Goal: Information Seeking & Learning: Learn about a topic

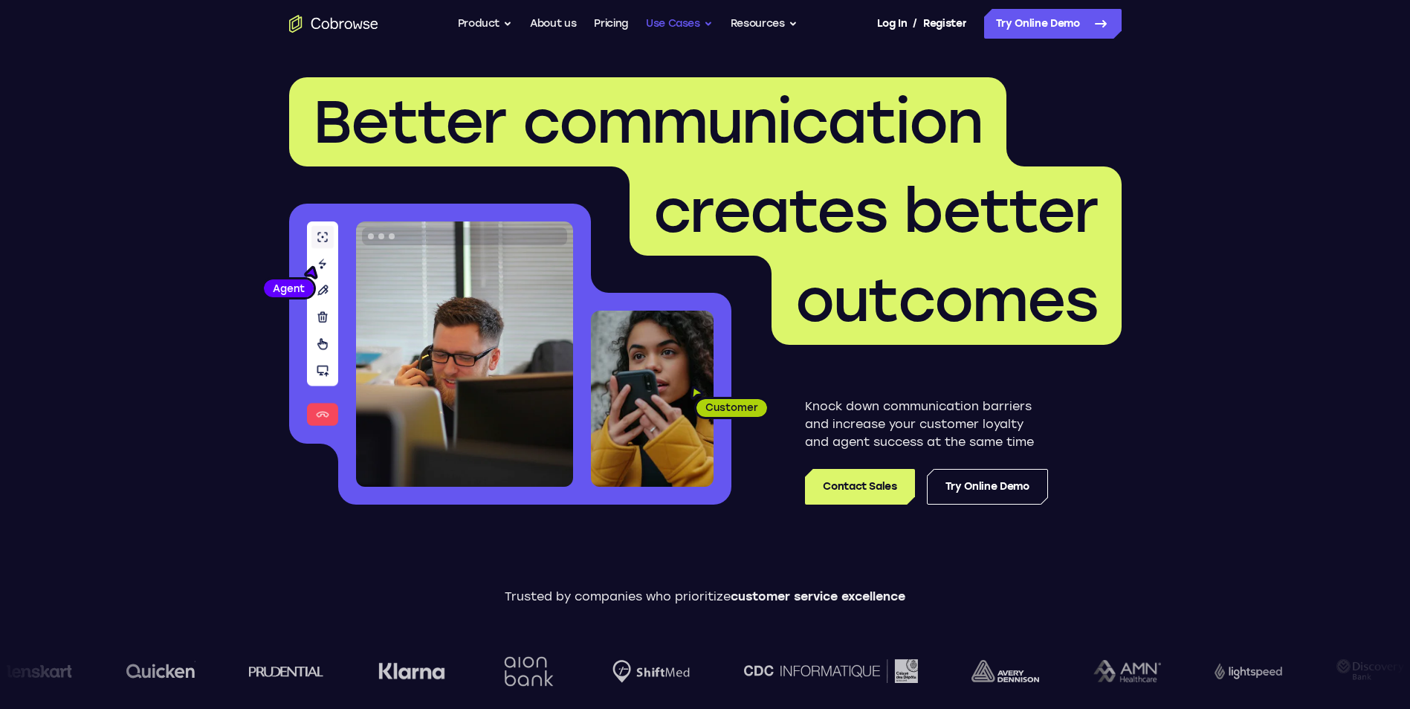
click at [709, 25] on button "Use Cases" at bounding box center [679, 24] width 67 height 30
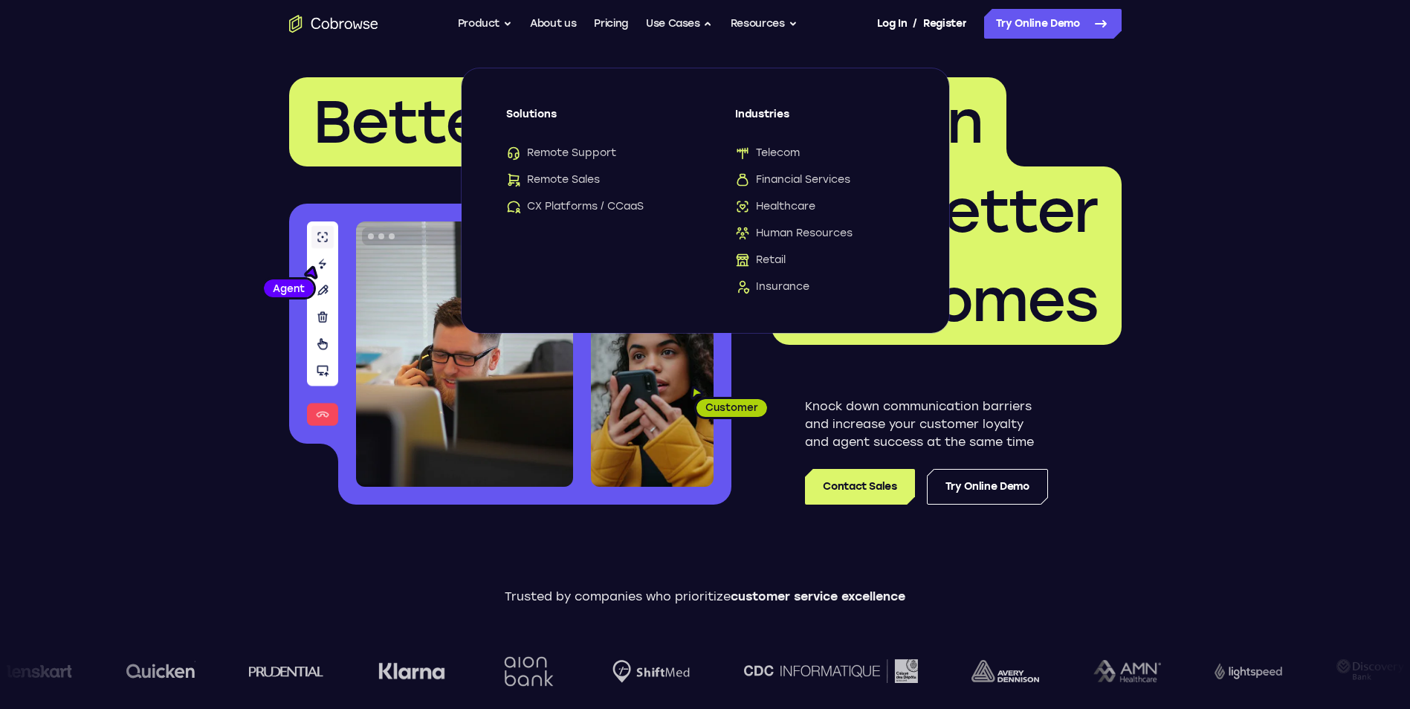
click at [700, 576] on div "Trusted by companies who prioritize customer service excellence" at bounding box center [705, 650] width 1410 height 208
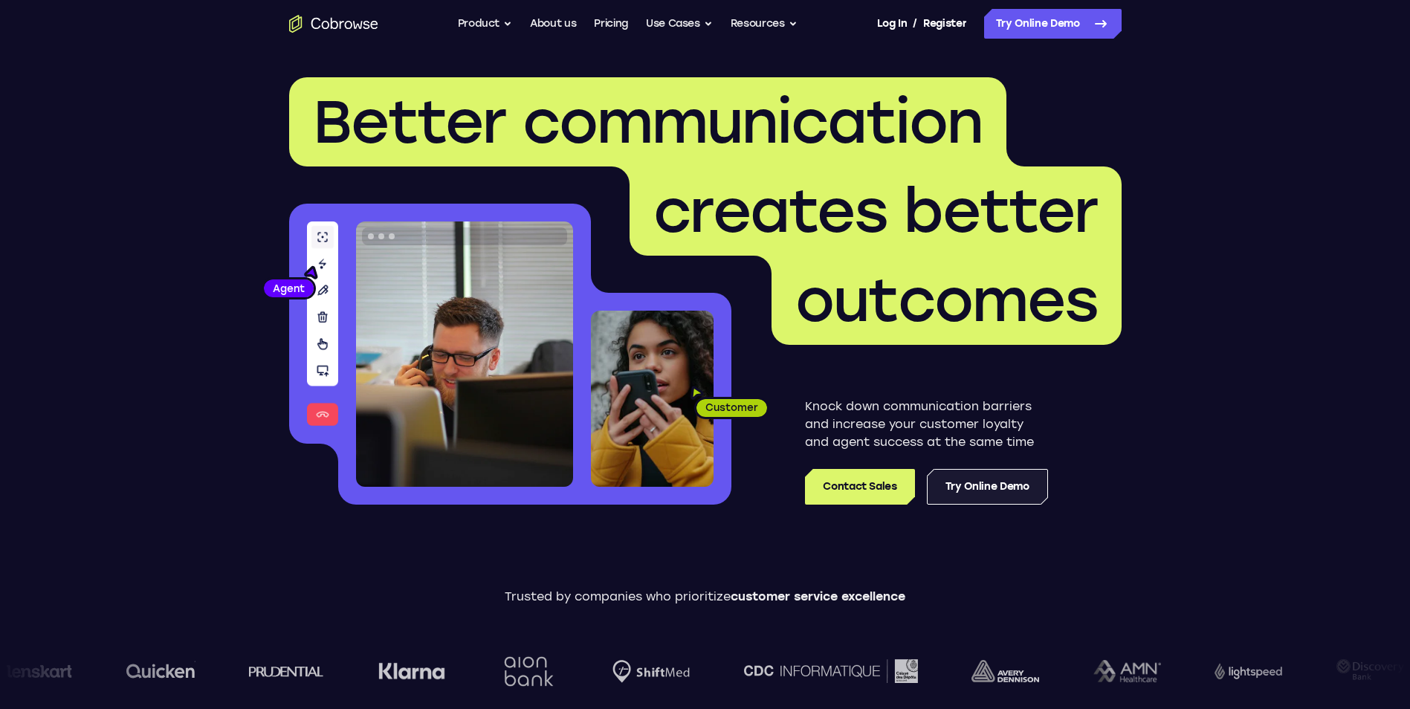
click at [973, 486] on link "Try Online Demo" at bounding box center [987, 487] width 121 height 36
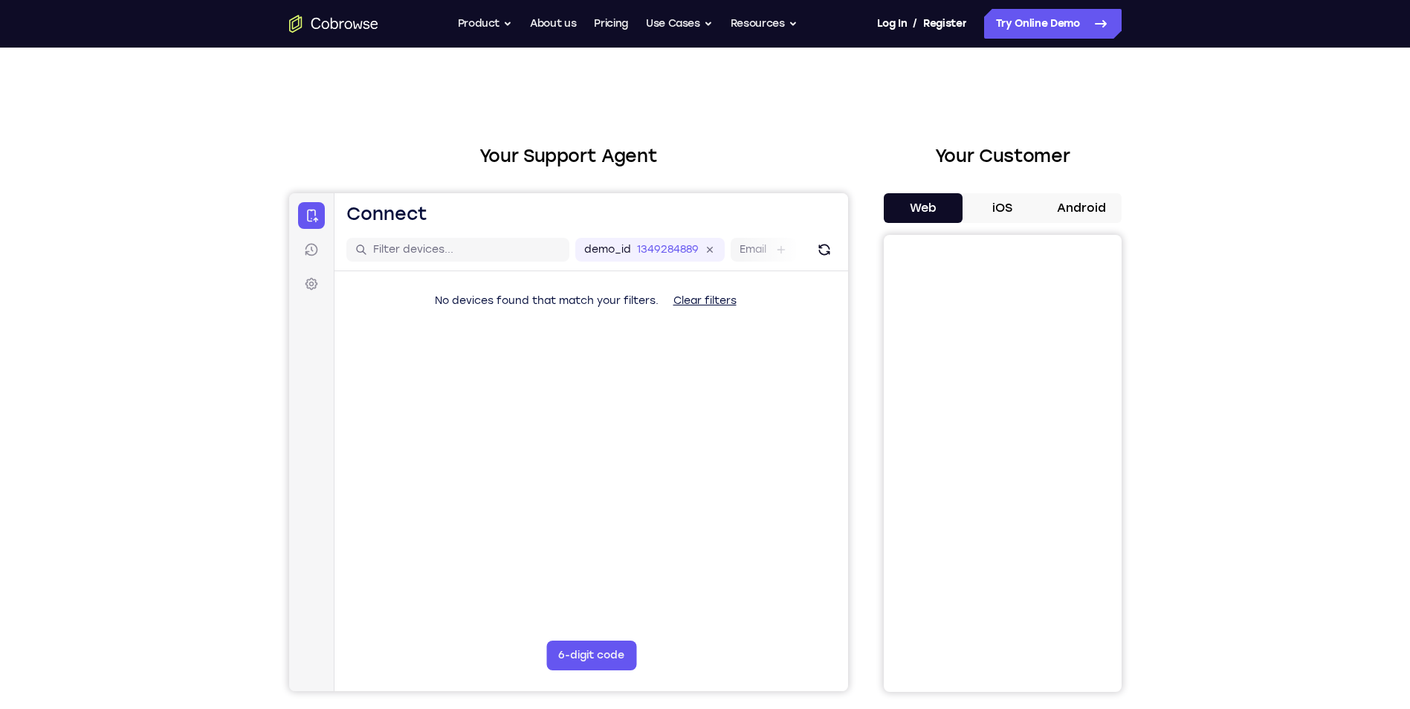
click at [1004, 210] on button "iOS" at bounding box center [1003, 208] width 80 height 30
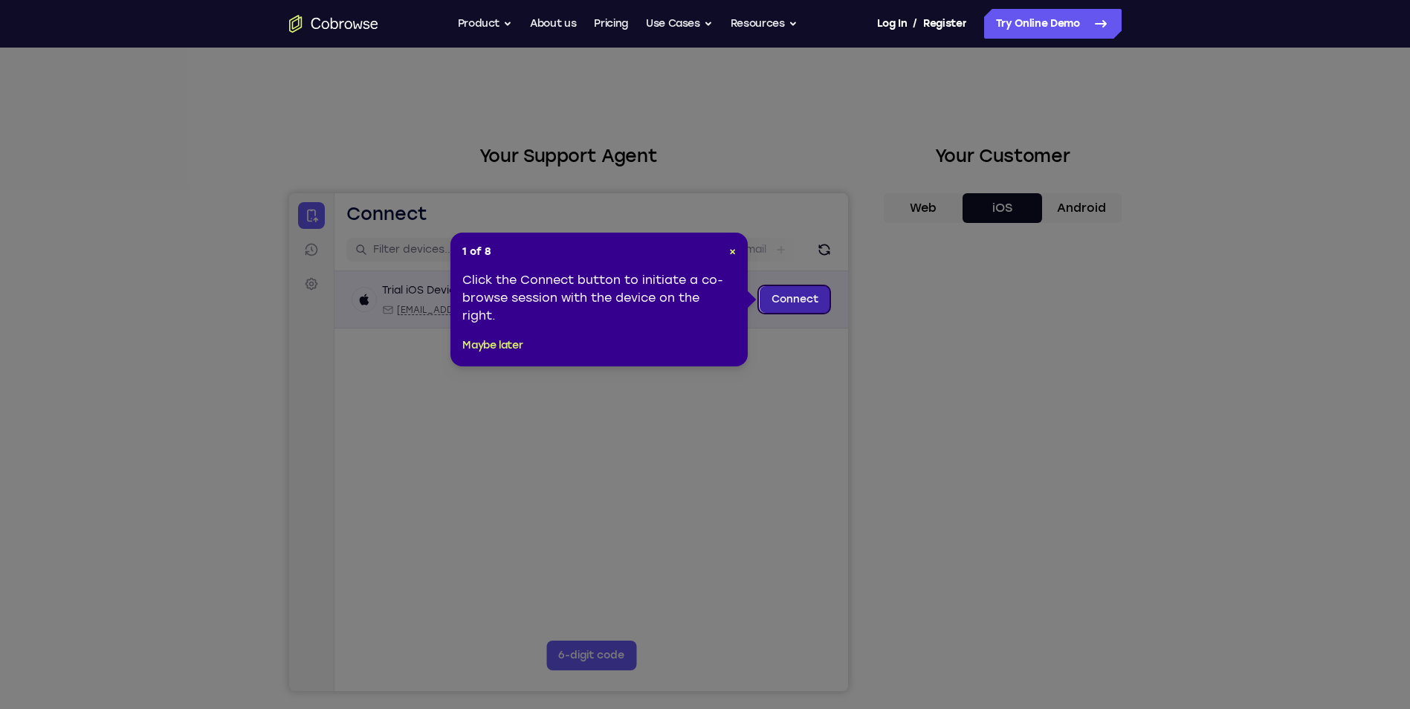
click at [794, 300] on link "Connect" at bounding box center [794, 299] width 71 height 27
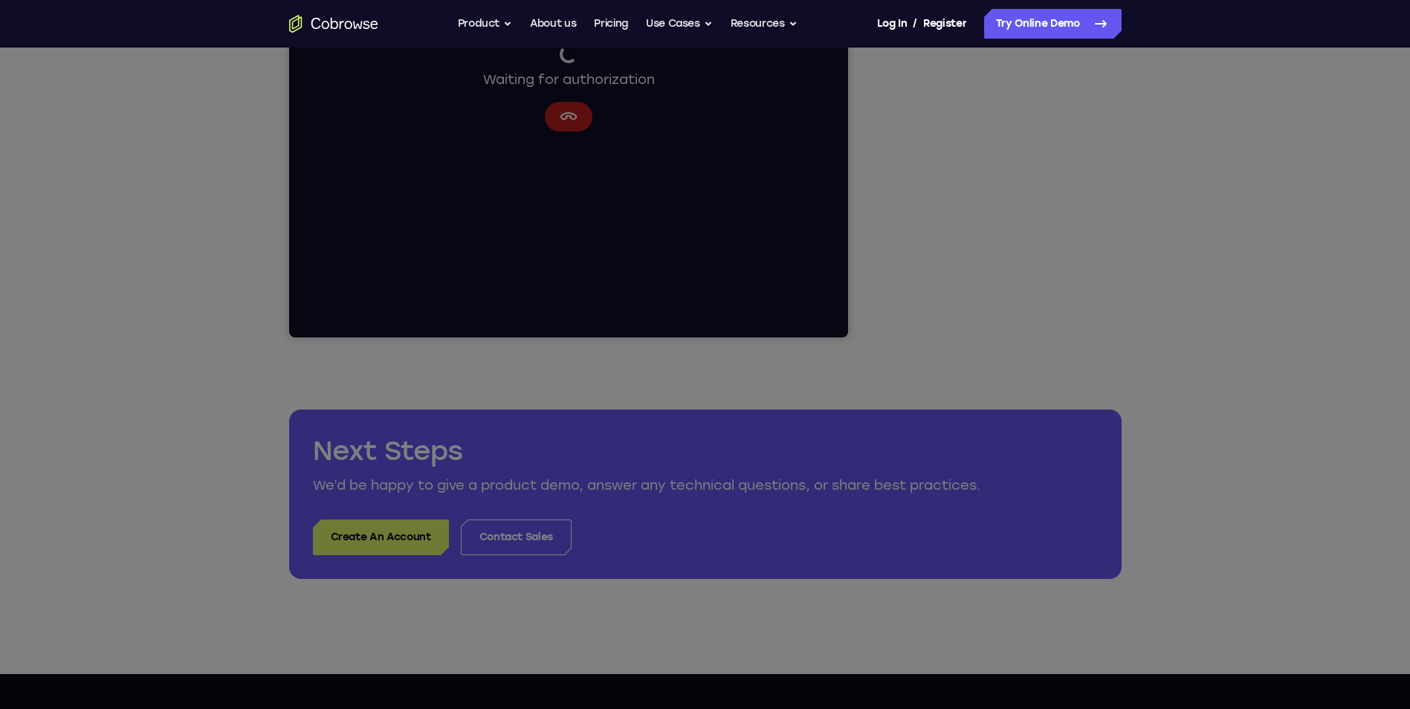
scroll to position [149, 0]
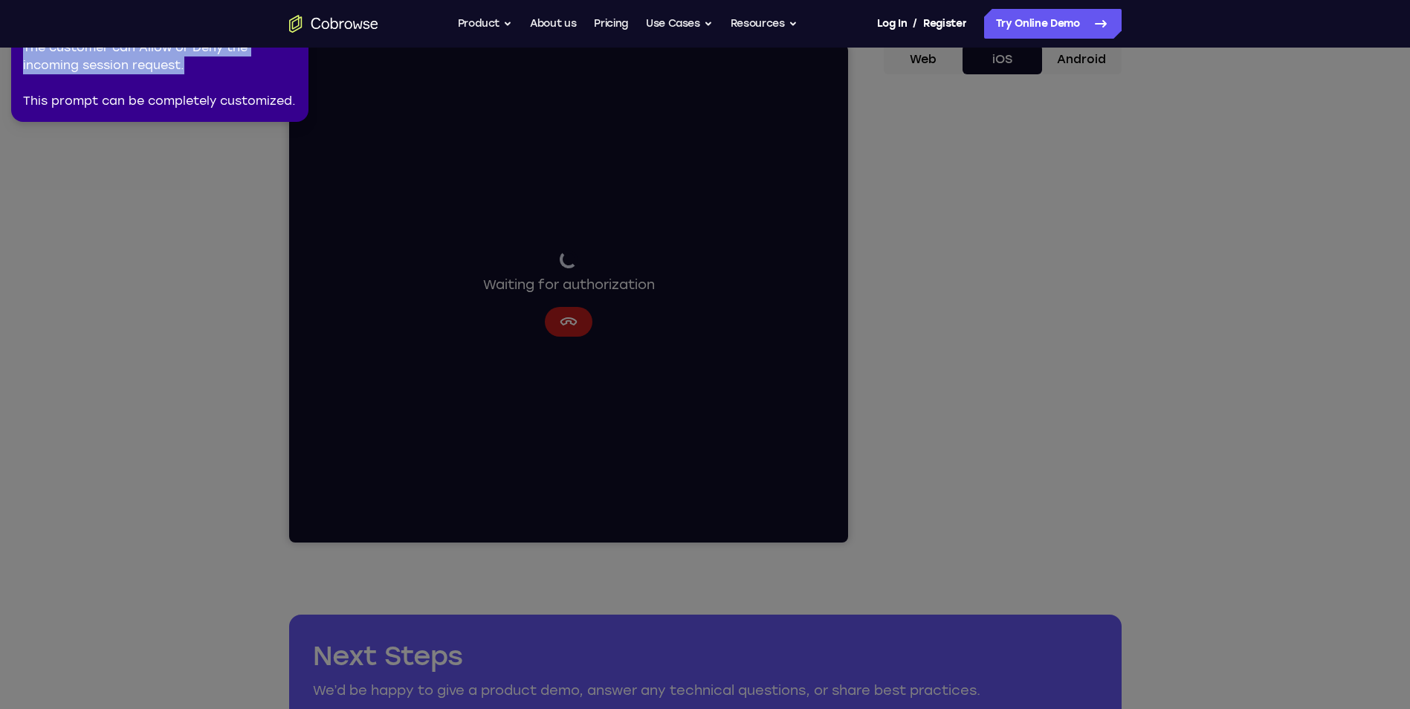
drag, startPoint x: 257, startPoint y: 65, endPoint x: 259, endPoint y: 157, distance: 91.5
click at [259, 157] on body "Open main menu Go back Powerful, Flexible and Trustworthy. Avoid all extra fric…" at bounding box center [705, 656] width 1410 height 1610
drag, startPoint x: 259, startPoint y: 157, endPoint x: 262, endPoint y: 70, distance: 87.0
click at [262, 70] on div "The customer can Allow or Deny the incoming session request. This prompt can be…" at bounding box center [160, 74] width 274 height 71
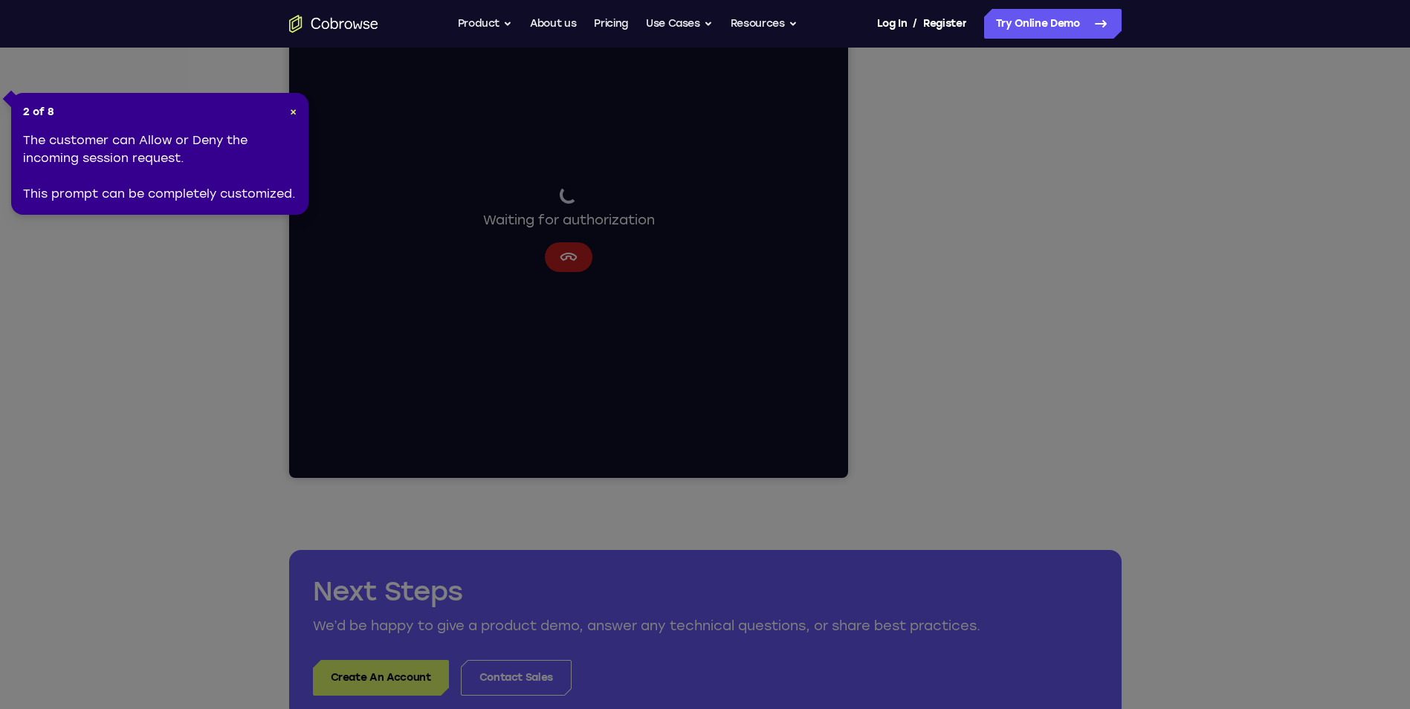
scroll to position [372, 0]
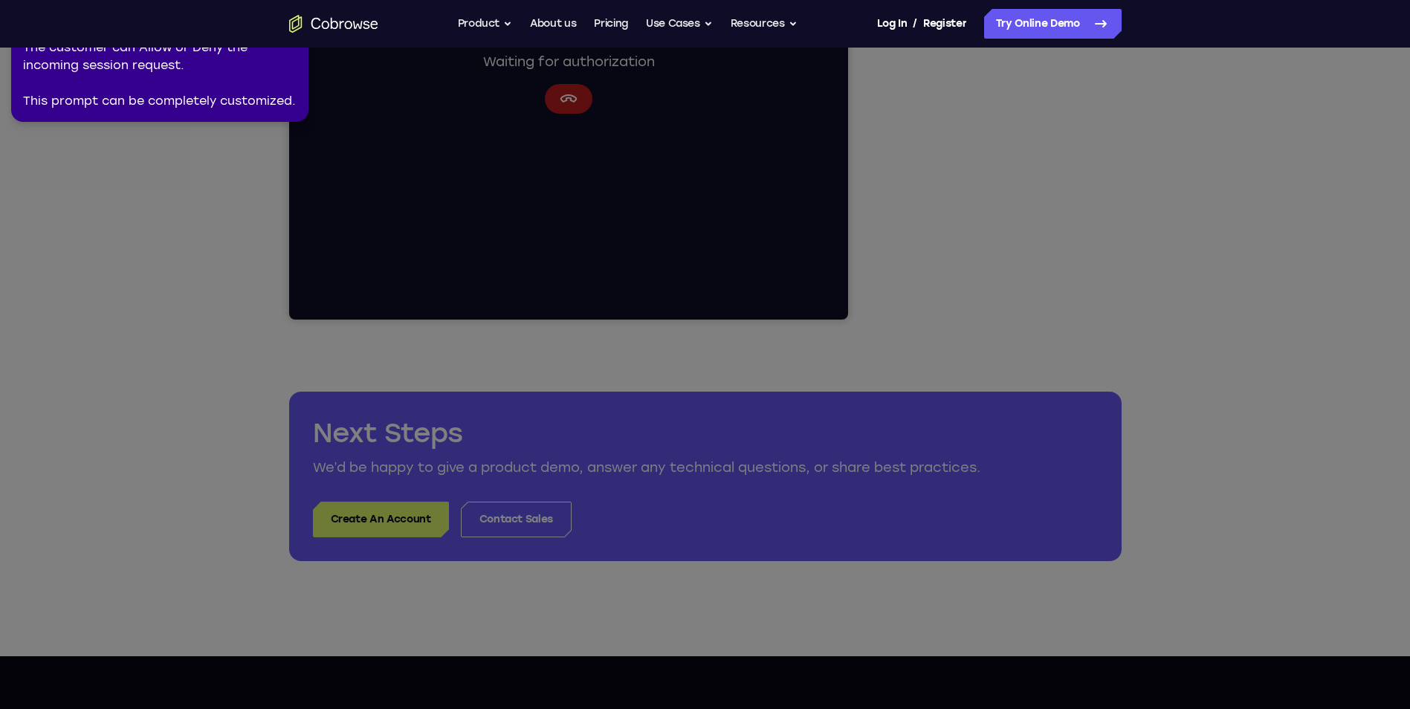
click at [999, 266] on icon at bounding box center [708, 351] width 1428 height 715
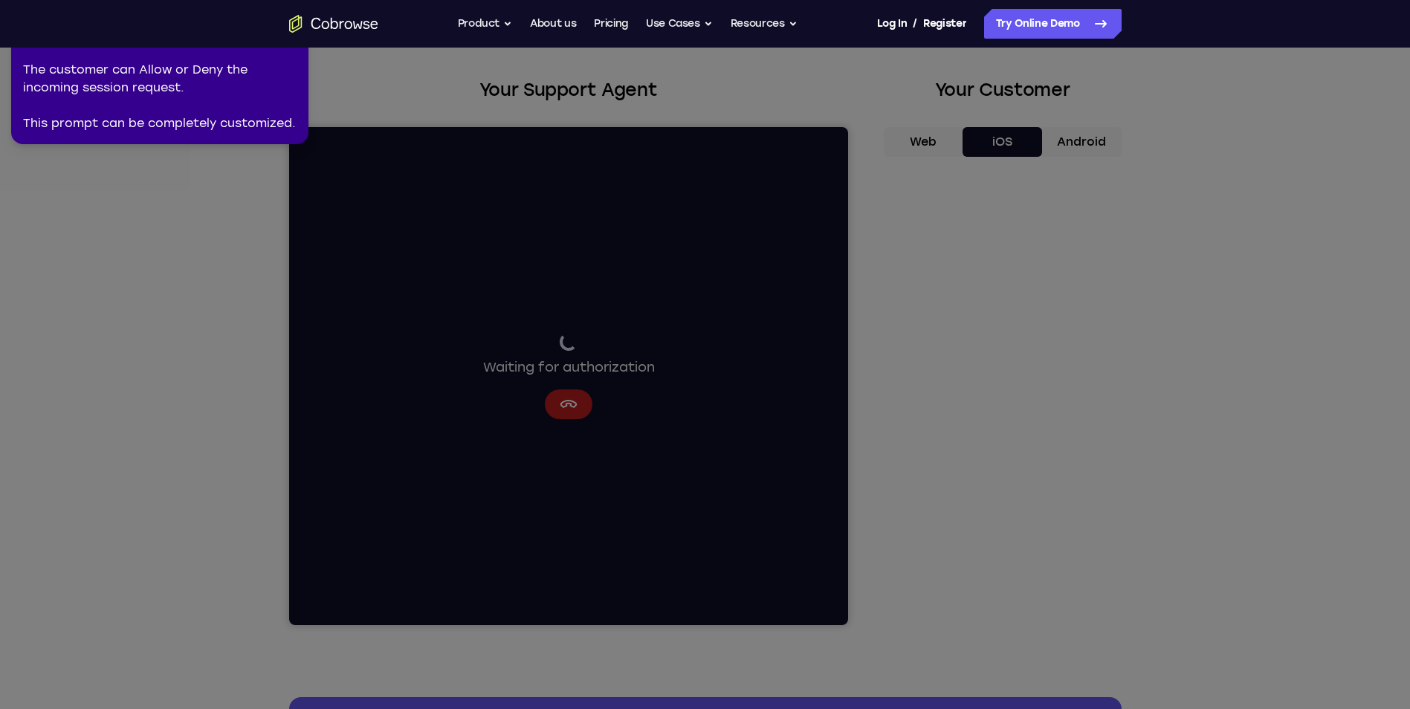
scroll to position [0, 0]
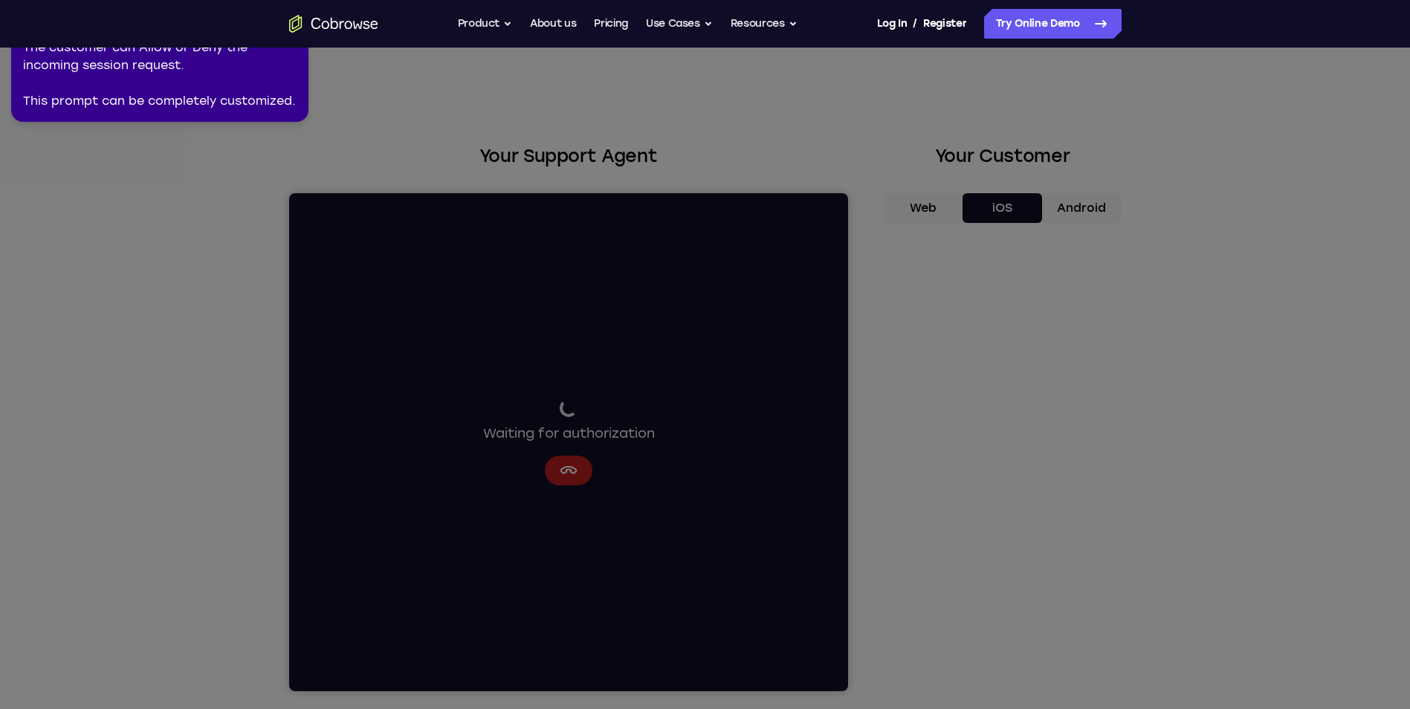
click at [98, 61] on div "The customer can Allow or Deny the incoming session request. This prompt can be…" at bounding box center [160, 74] width 274 height 71
click at [235, 80] on div "The customer can Allow or Deny the incoming session request. This prompt can be…" at bounding box center [160, 74] width 274 height 71
drag, startPoint x: 235, startPoint y: 80, endPoint x: 259, endPoint y: 89, distance: 25.4
click at [236, 80] on div "The customer can Allow or Deny the incoming session request. This prompt can be…" at bounding box center [160, 74] width 274 height 71
click at [574, 468] on icon at bounding box center [708, 351] width 1428 height 715
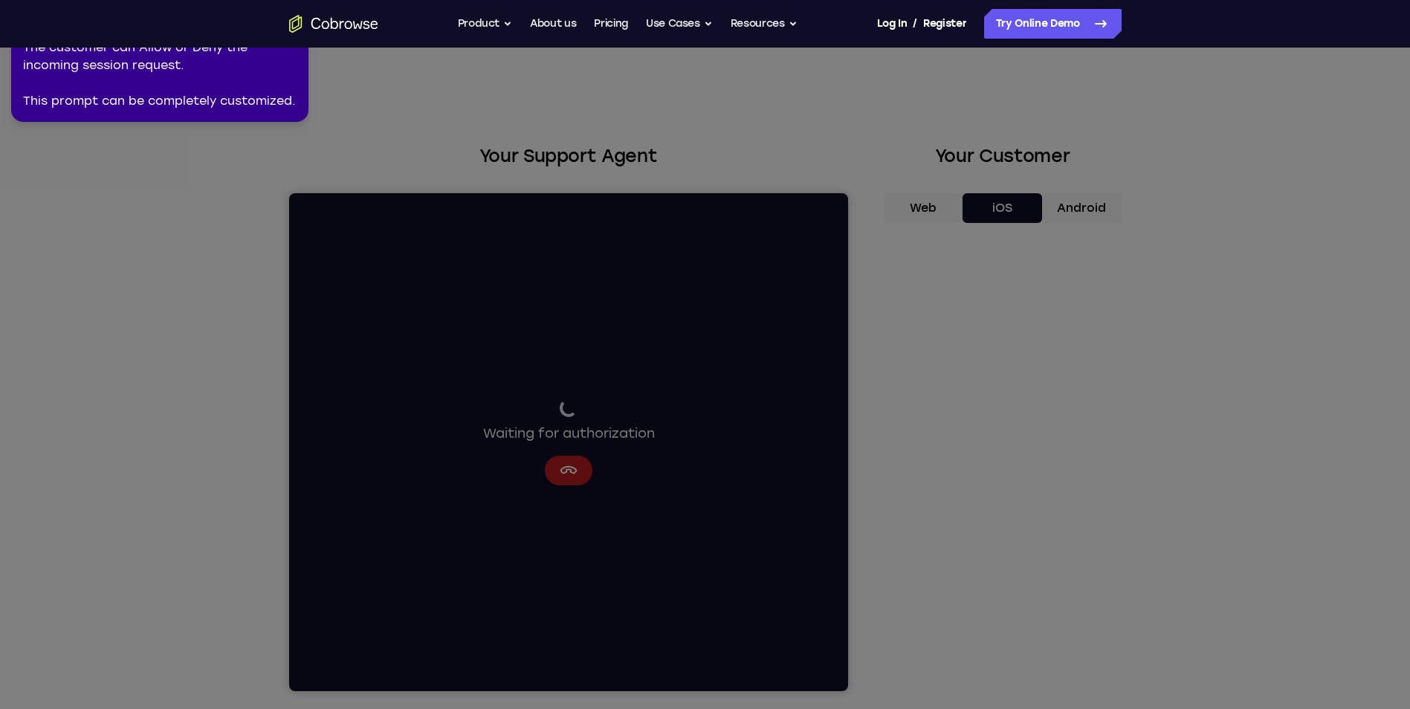
click at [1037, 323] on icon at bounding box center [708, 351] width 1428 height 715
click at [1005, 216] on icon at bounding box center [708, 351] width 1428 height 715
click at [1007, 360] on icon at bounding box center [708, 351] width 1428 height 715
click at [297, 47] on nav "Go back Powerful, Flexible and Trustworthy. Avoid all extra friction for both A…" at bounding box center [705, 24] width 1410 height 48
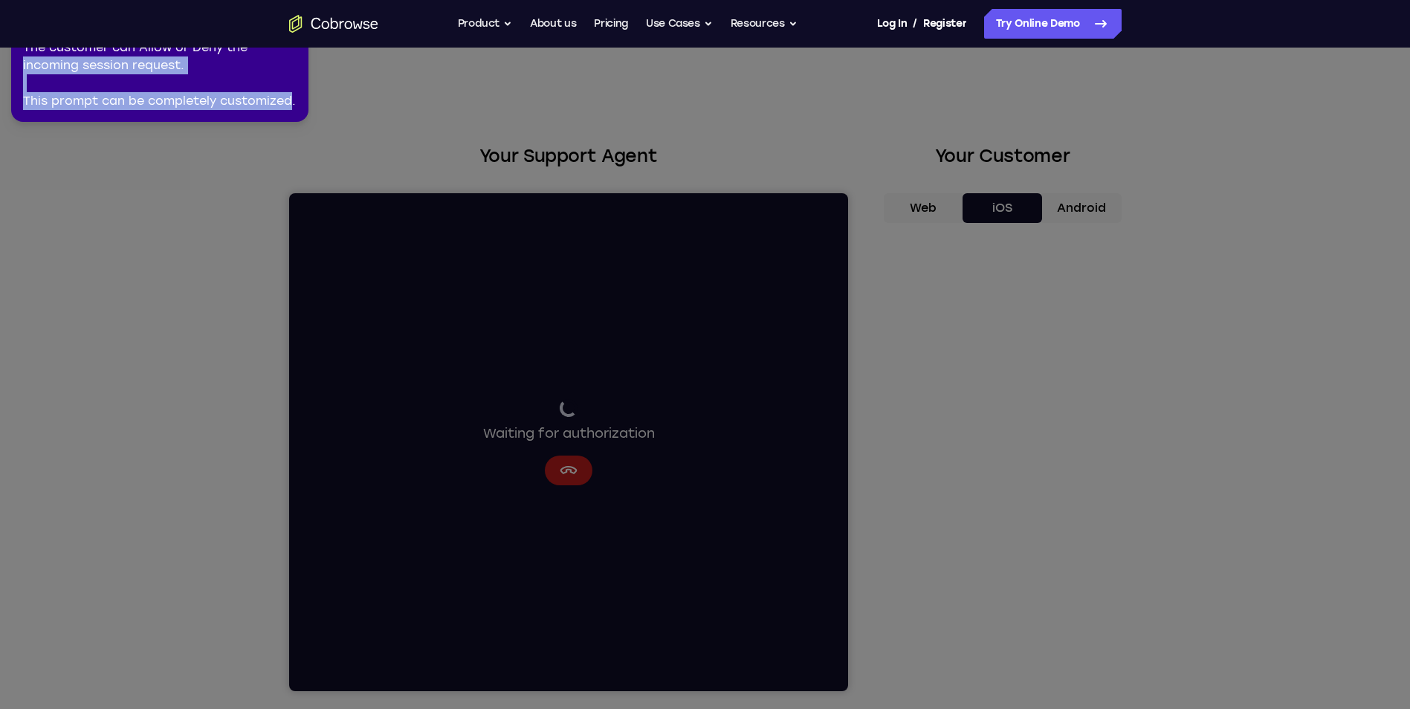
drag, startPoint x: 294, startPoint y: 55, endPoint x: 289, endPoint y: 113, distance: 58.2
click at [289, 113] on div "2 of 8 × The customer can Allow or Deny the incoming session request. This prom…" at bounding box center [159, 61] width 297 height 122
